Goal: Navigation & Orientation: Find specific page/section

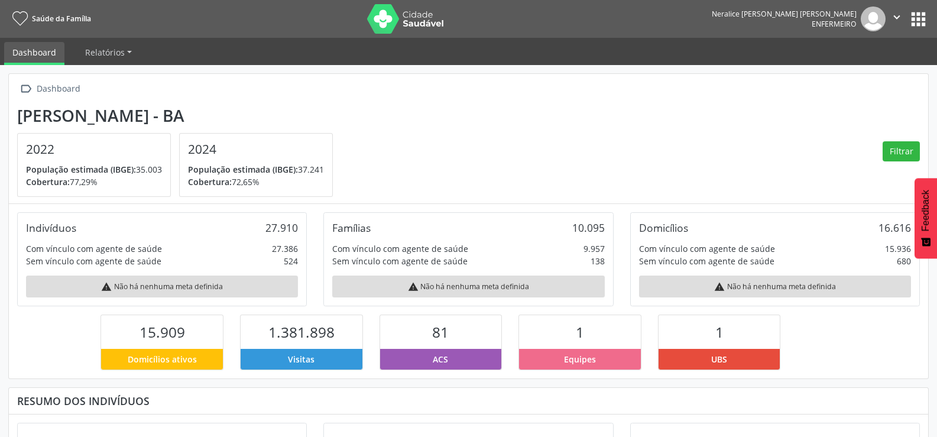
click at [905, 19] on button "" at bounding box center [896, 18] width 22 height 25
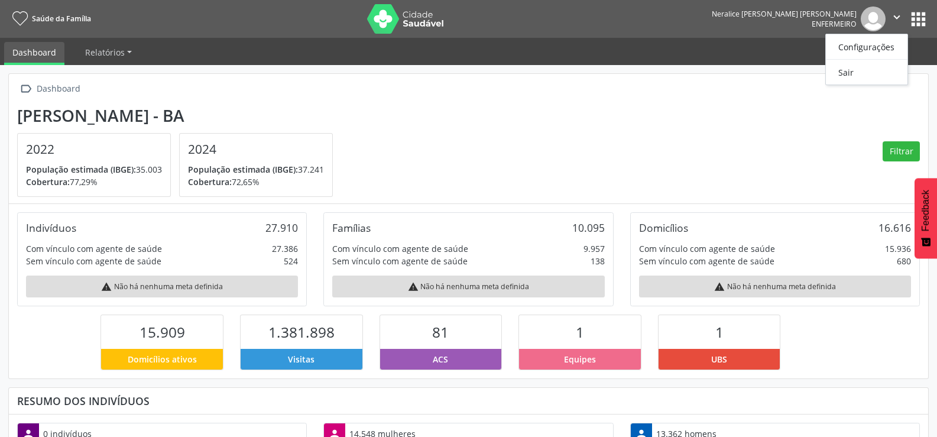
scroll to position [196, 307]
click at [847, 18] on div "Neralice [PERSON_NAME] [PERSON_NAME]" at bounding box center [783, 14] width 145 height 10
click at [866, 17] on img at bounding box center [872, 18] width 25 height 25
click at [831, 22] on span "Enfermeiro" at bounding box center [833, 24] width 45 height 10
click at [778, 50] on ul "Dashboard Relatórios Desfechos da visita" at bounding box center [468, 51] width 937 height 27
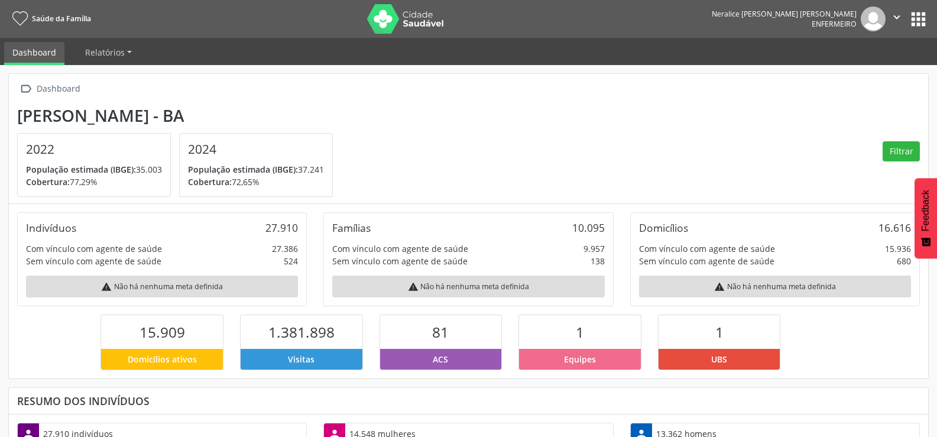
click at [899, 17] on icon "" at bounding box center [896, 17] width 13 height 13
click at [778, 53] on ul "Dashboard Relatórios Desfechos da visita" at bounding box center [468, 51] width 937 height 27
click at [919, 17] on button "apps" at bounding box center [918, 19] width 21 height 21
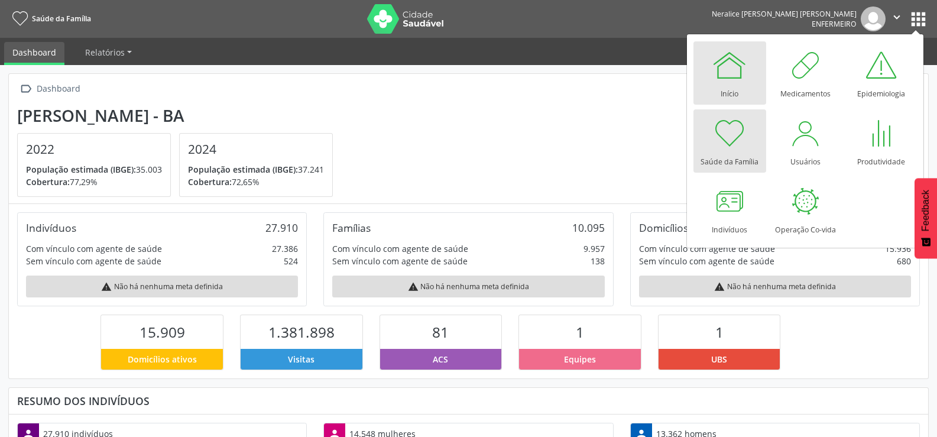
click at [727, 59] on div at bounding box center [728, 64] width 35 height 35
